Goal: Transaction & Acquisition: Purchase product/service

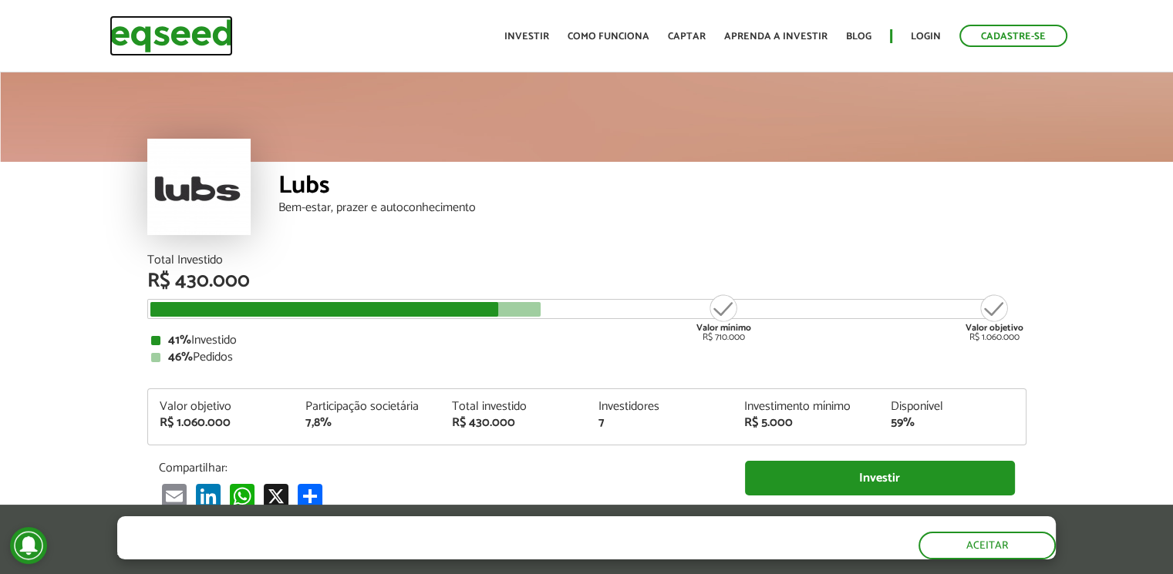
click at [187, 37] on img at bounding box center [170, 35] width 123 height 41
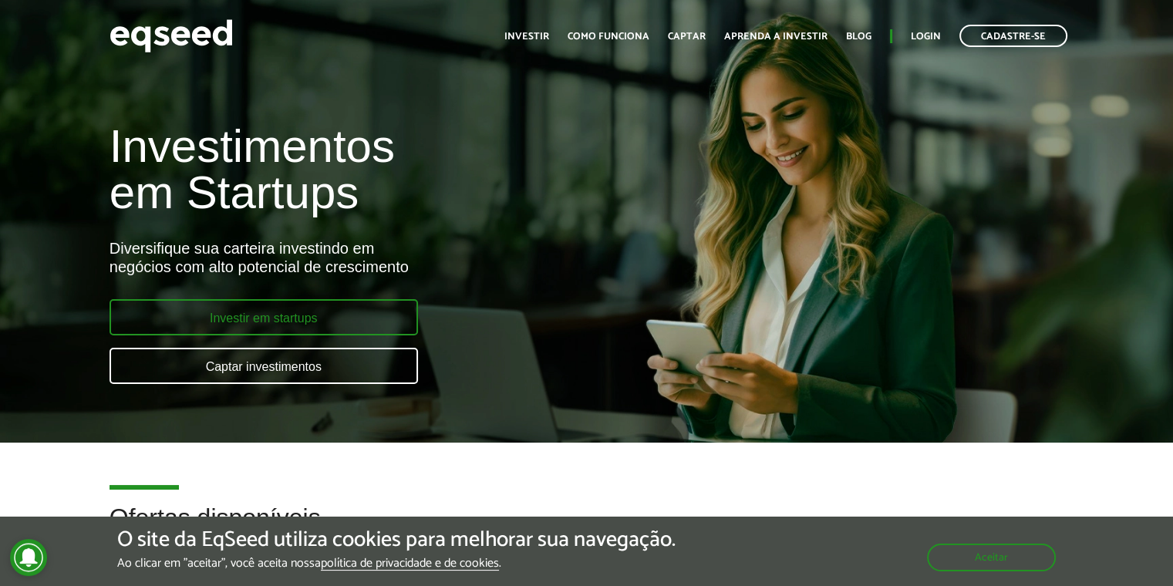
click at [381, 306] on link "Investir em startups" at bounding box center [263, 317] width 308 height 36
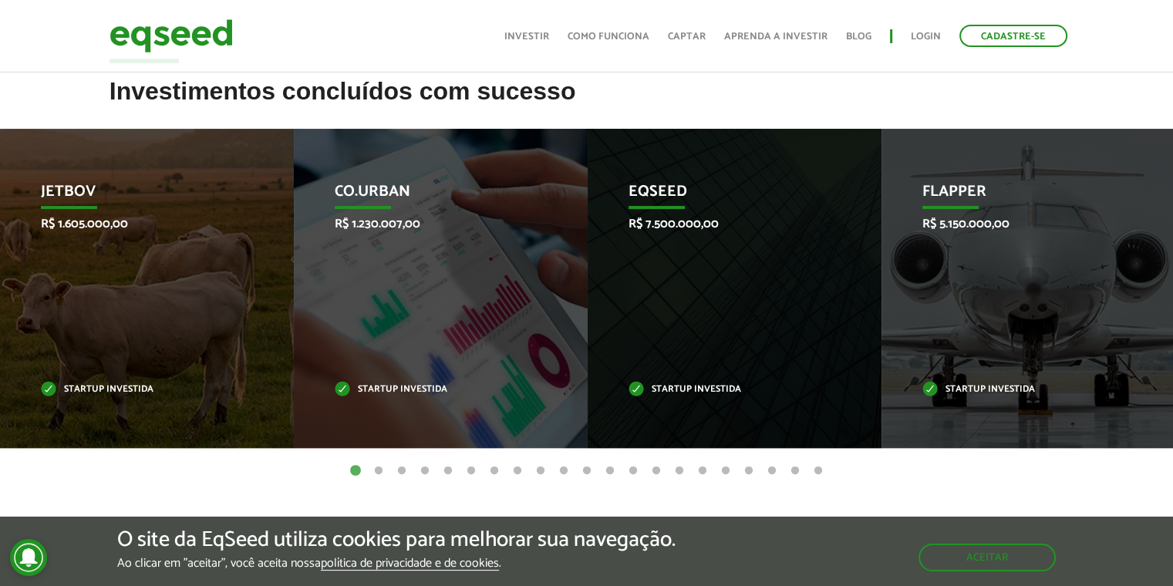
scroll to position [596, 0]
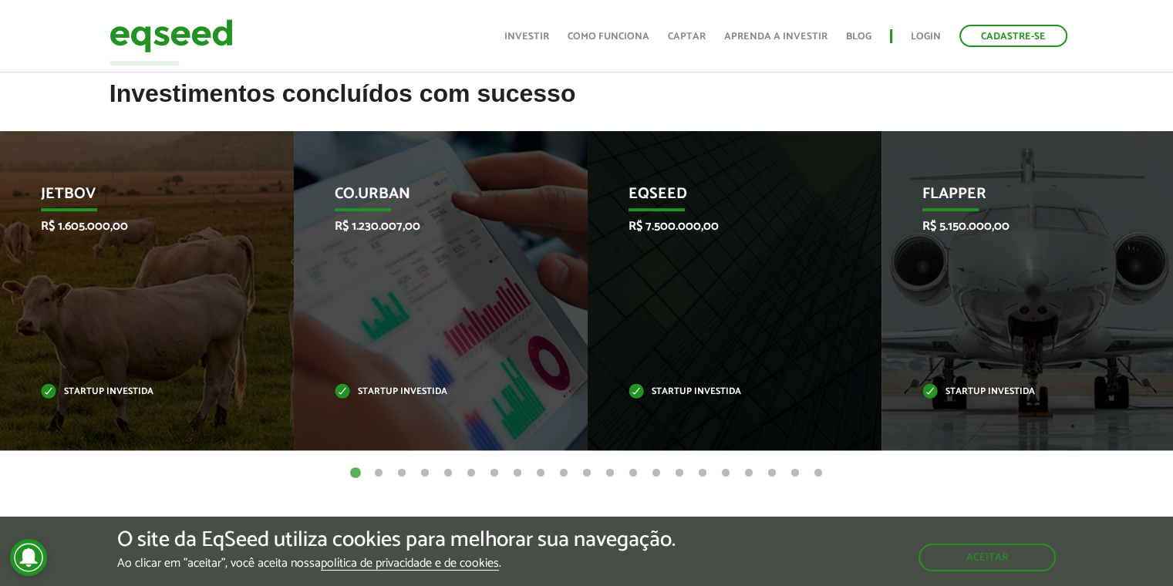
click at [373, 469] on button "2" at bounding box center [378, 473] width 15 height 15
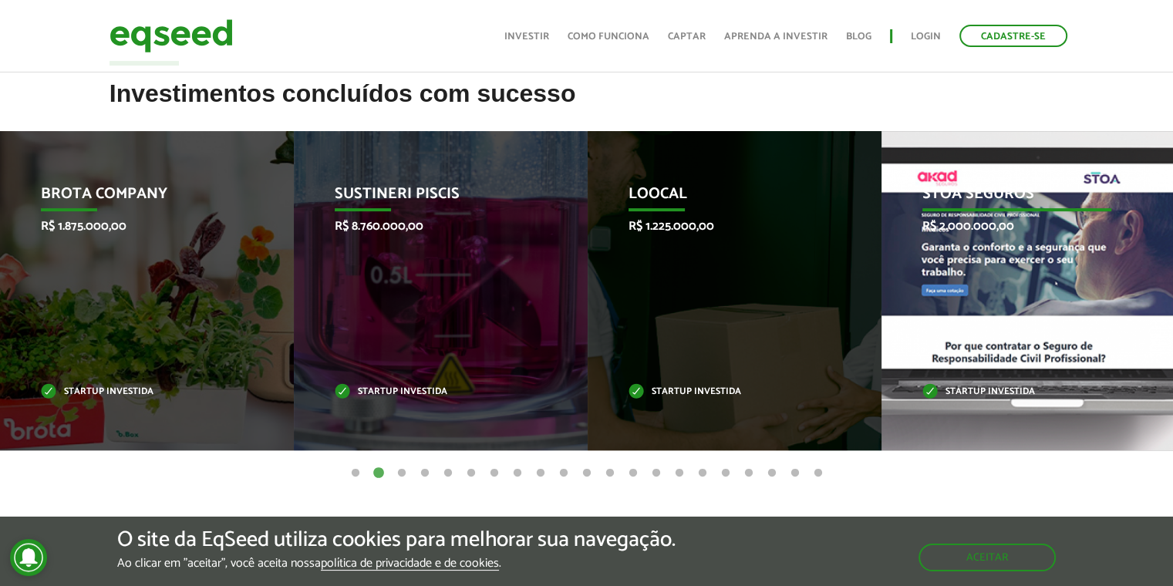
click at [1066, 336] on div "STOA Seguros R$ 2.000.000,00 Startup investida" at bounding box center [1016, 290] width 271 height 319
click at [932, 196] on p "STOA Seguros" at bounding box center [1017, 198] width 190 height 26
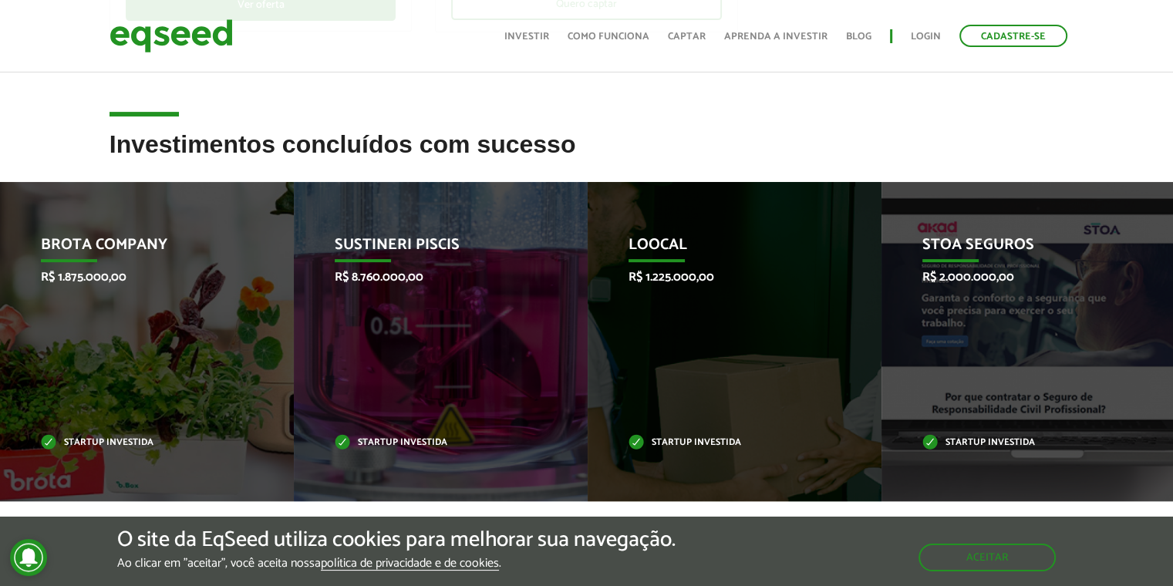
scroll to position [0, 0]
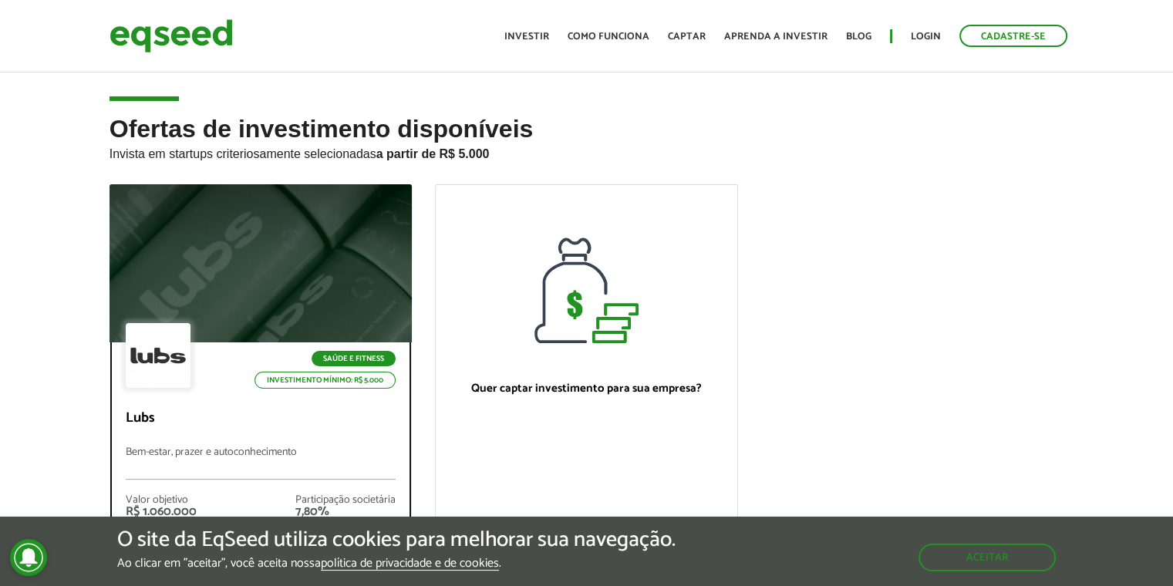
click at [180, 339] on div at bounding box center [158, 355] width 65 height 65
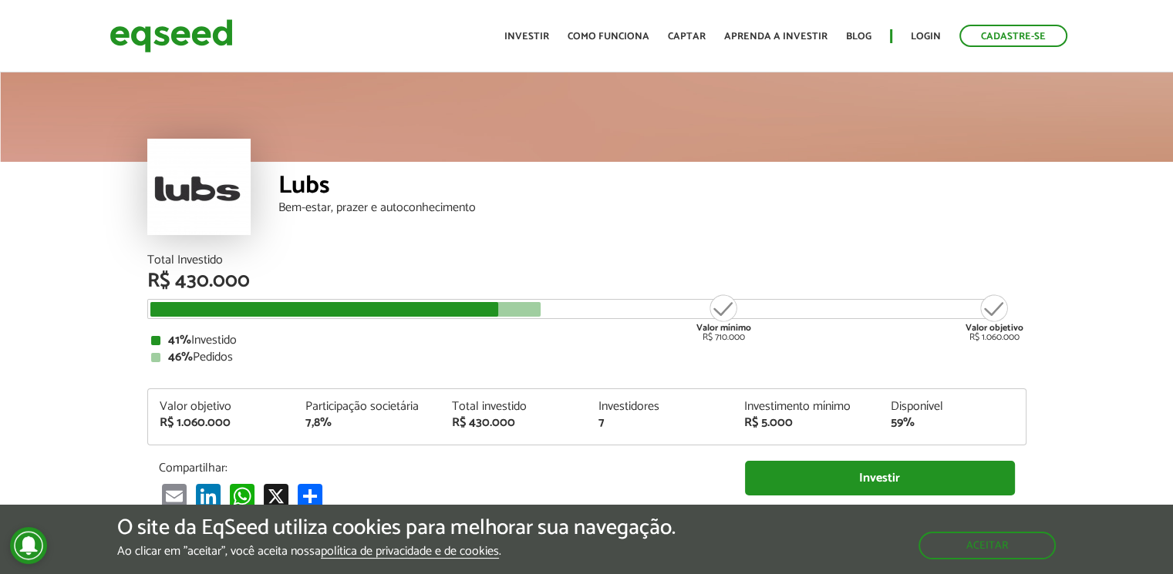
click at [962, 454] on div "Total Investido R$ 430.000 Valor mínimo R$ 710.000 Valor objetivo R$ 1.060.000 …" at bounding box center [586, 398] width 879 height 288
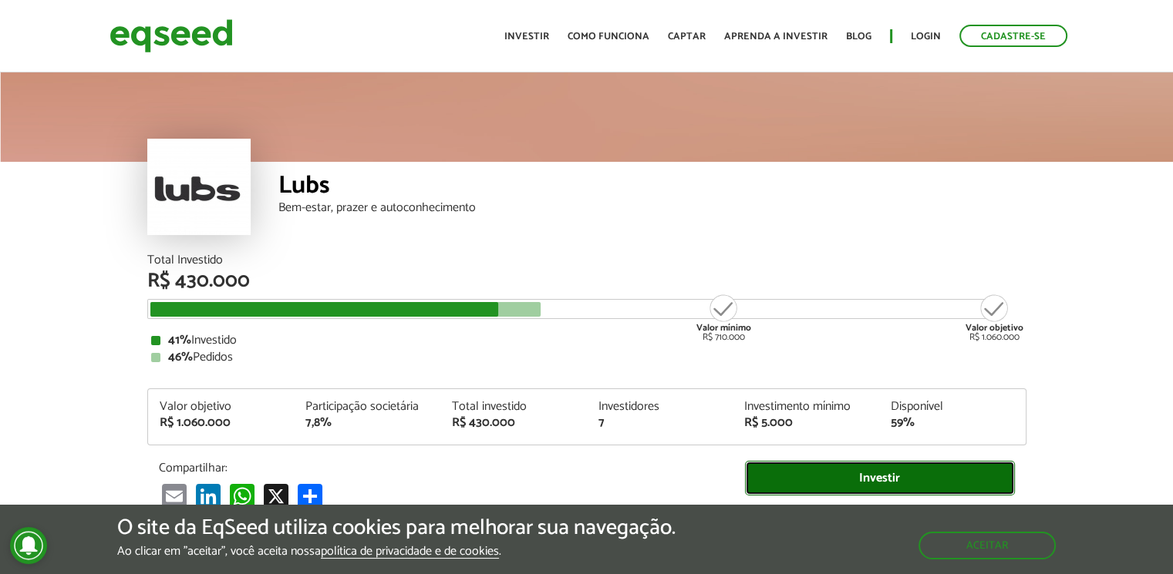
click at [962, 464] on link "Investir" at bounding box center [880, 478] width 270 height 35
